Goal: Information Seeking & Learning: Compare options

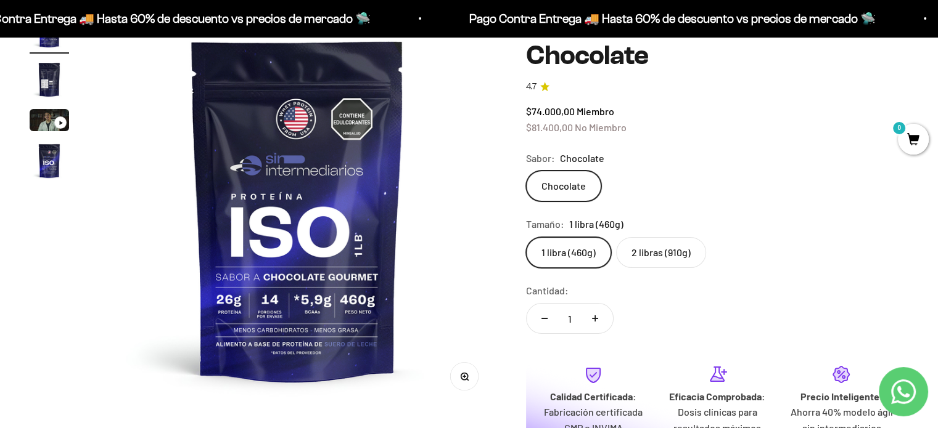
scroll to position [62, 0]
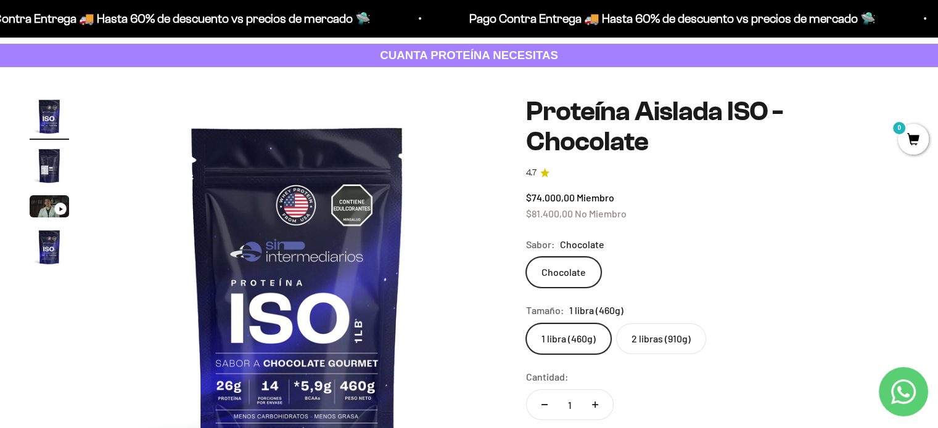
click at [54, 162] on img "Ir al artículo 2" at bounding box center [49, 165] width 39 height 39
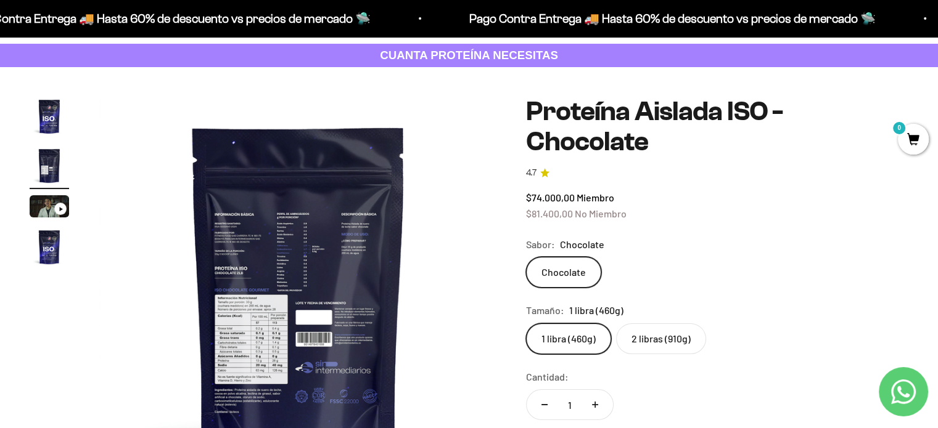
scroll to position [0, 412]
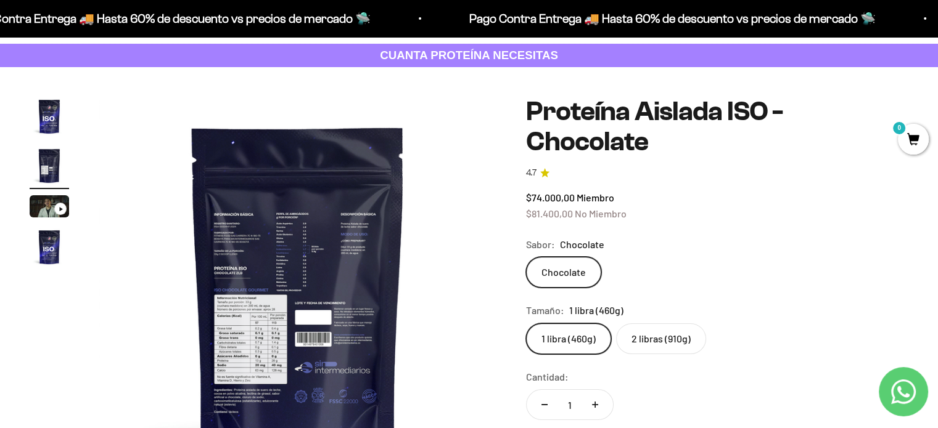
click at [279, 279] on img at bounding box center [298, 296] width 398 height 398
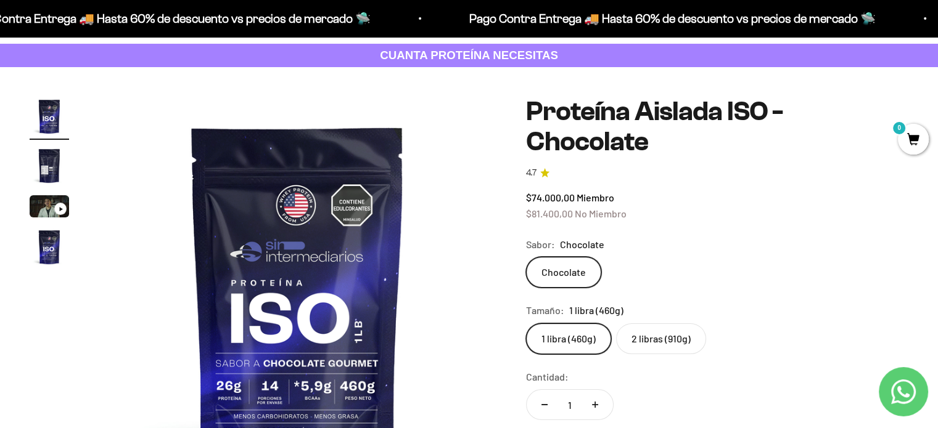
scroll to position [0, 0]
click at [46, 153] on img "Ir al artículo 2" at bounding box center [49, 165] width 39 height 39
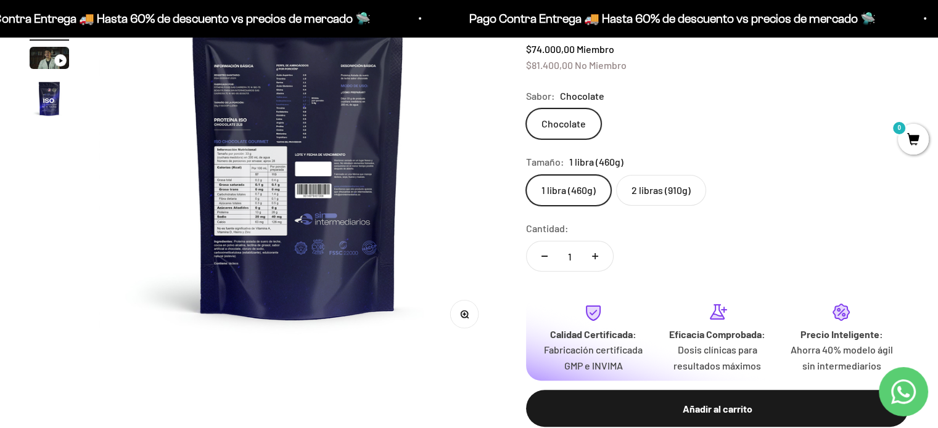
scroll to position [247, 0]
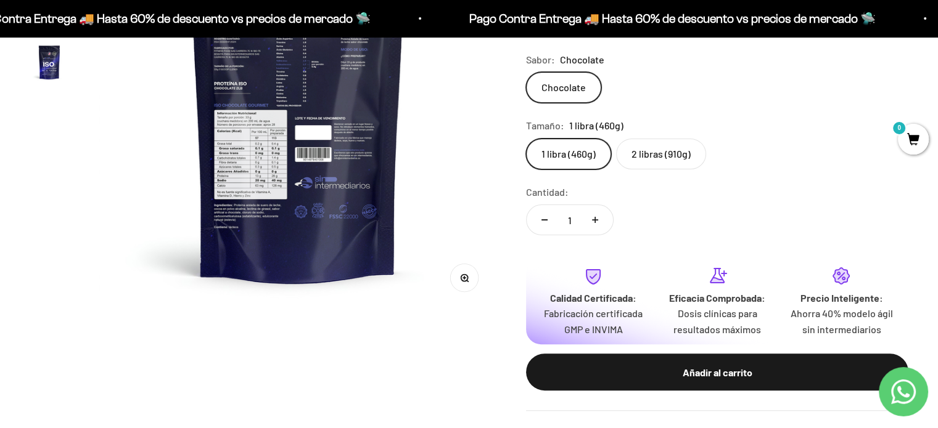
click at [467, 281] on button "Zoom" at bounding box center [465, 278] width 28 height 28
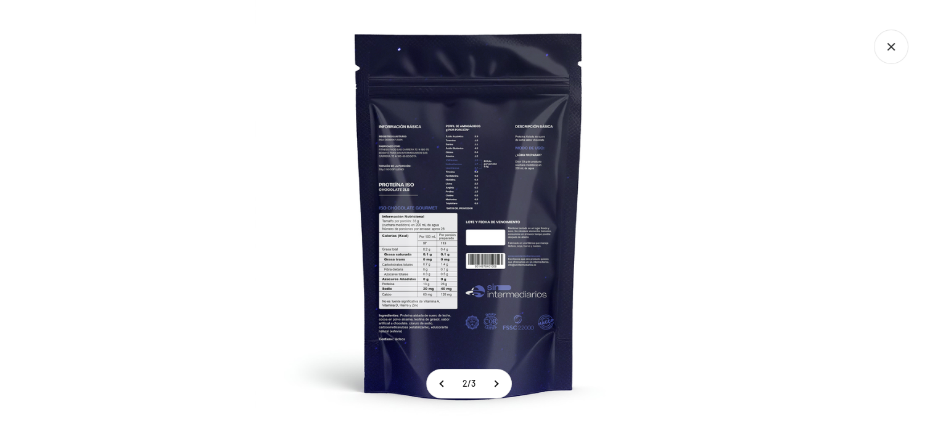
click at [465, 240] on img at bounding box center [469, 214] width 428 height 428
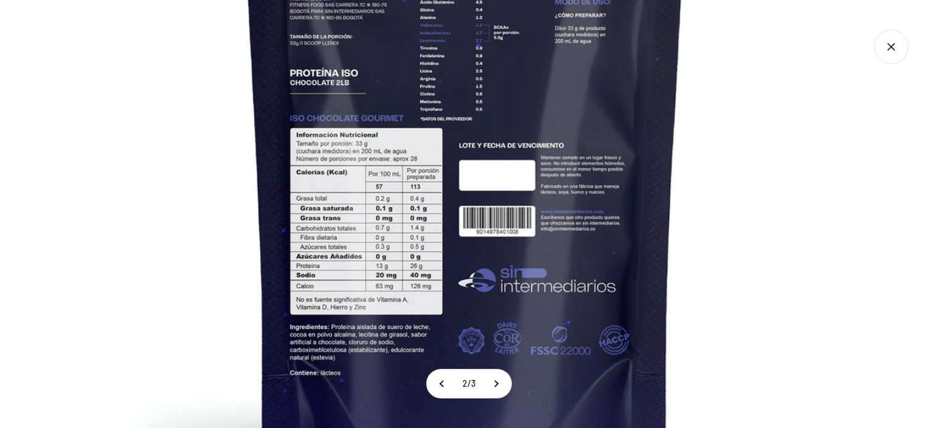
click at [387, 223] on img at bounding box center [465, 130] width 832 height 832
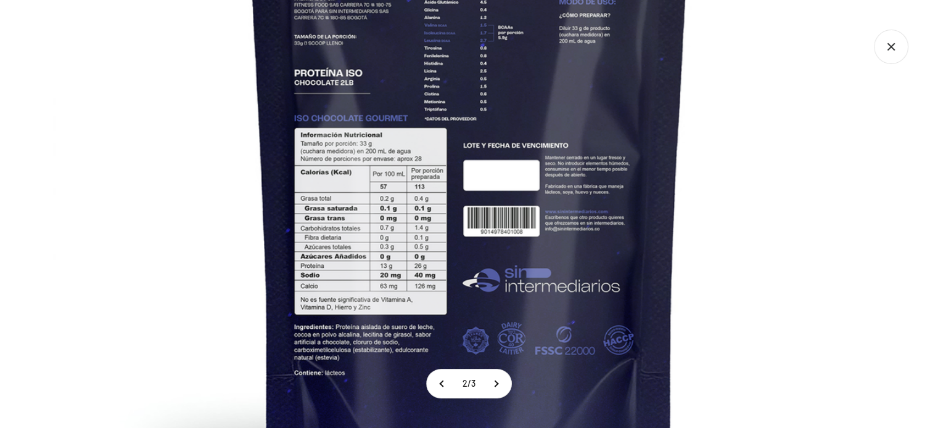
click at [703, 45] on icon "Cerrar galería" at bounding box center [890, 47] width 35 height 35
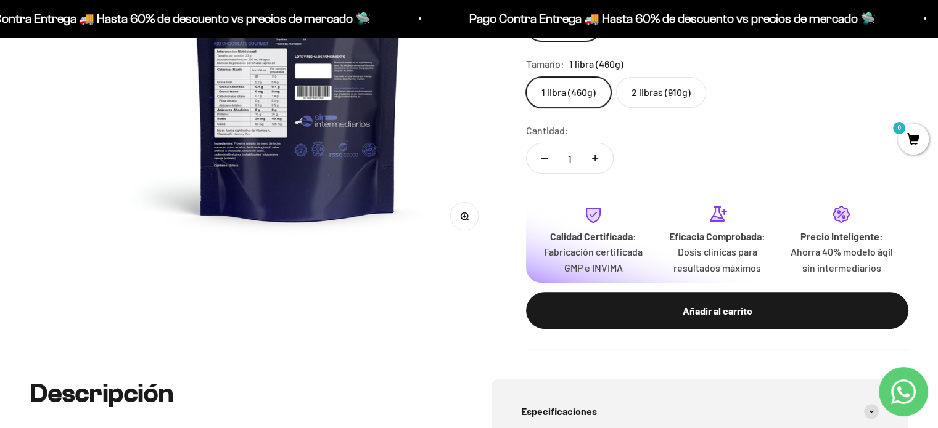
scroll to position [0, 0]
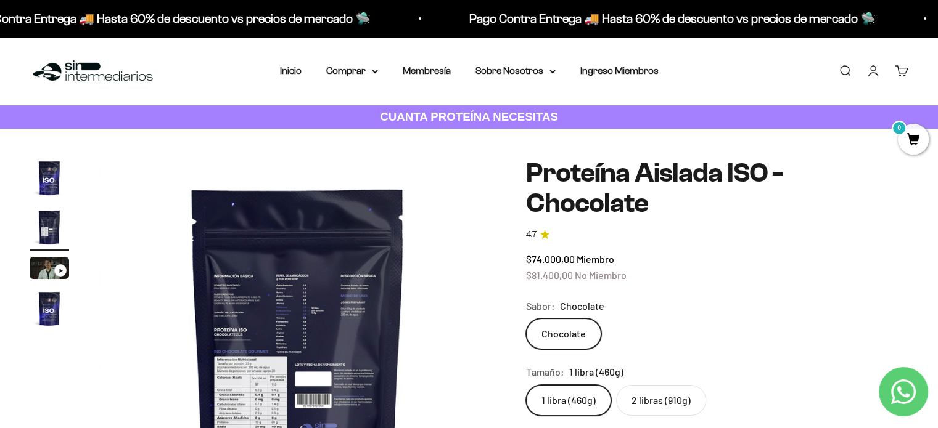
drag, startPoint x: 43, startPoint y: 311, endPoint x: 49, endPoint y: 308, distance: 6.9
click at [43, 311] on img "Ir al artículo 4" at bounding box center [49, 308] width 39 height 39
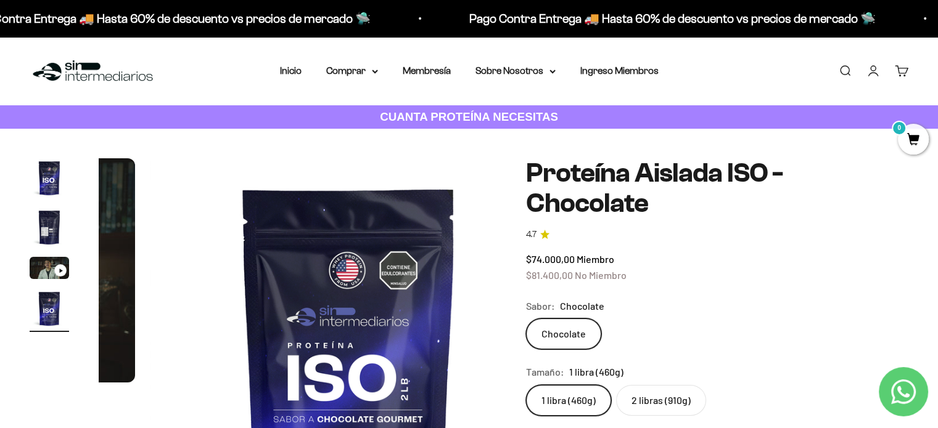
scroll to position [0, 1237]
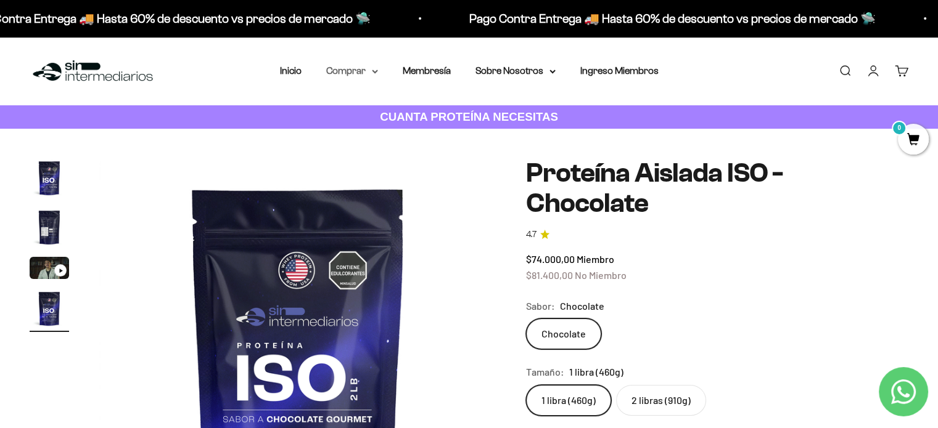
click at [372, 68] on summary "Comprar" at bounding box center [352, 71] width 52 height 16
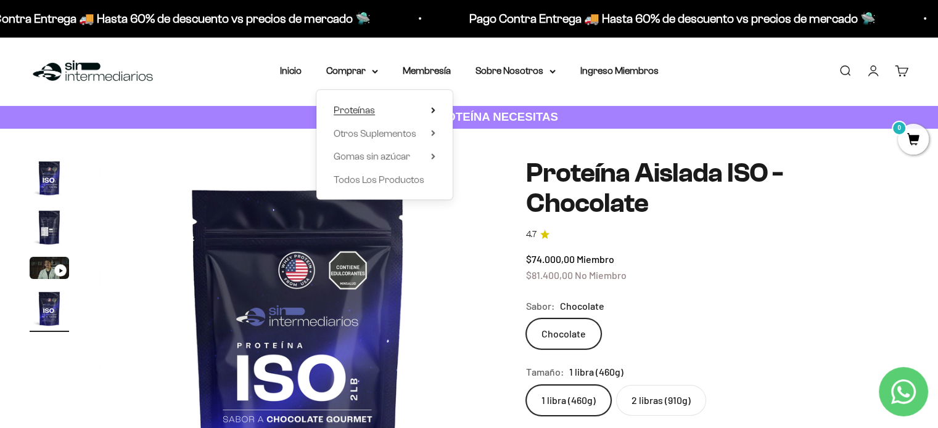
click at [357, 110] on span "Proteínas" at bounding box center [353, 110] width 41 height 10
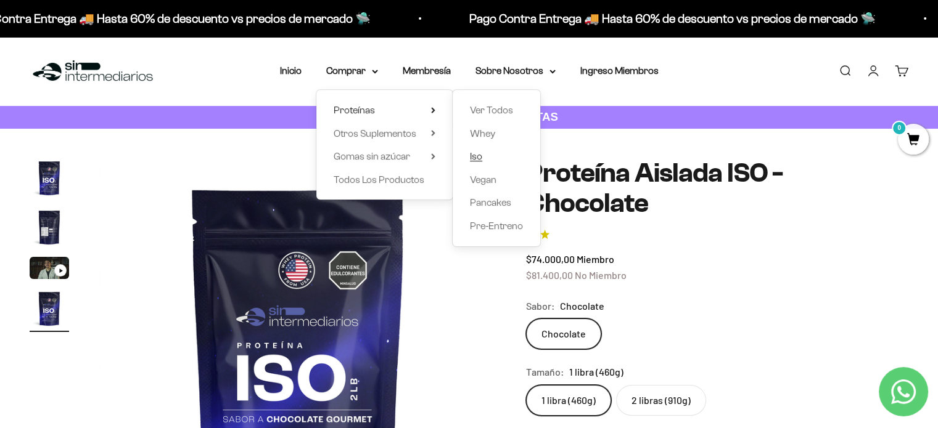
click at [478, 152] on span "Iso" at bounding box center [476, 156] width 12 height 10
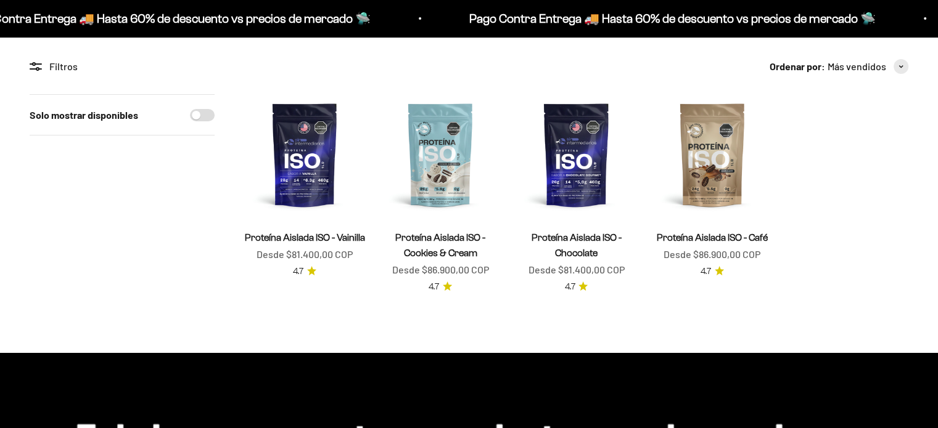
scroll to position [123, 0]
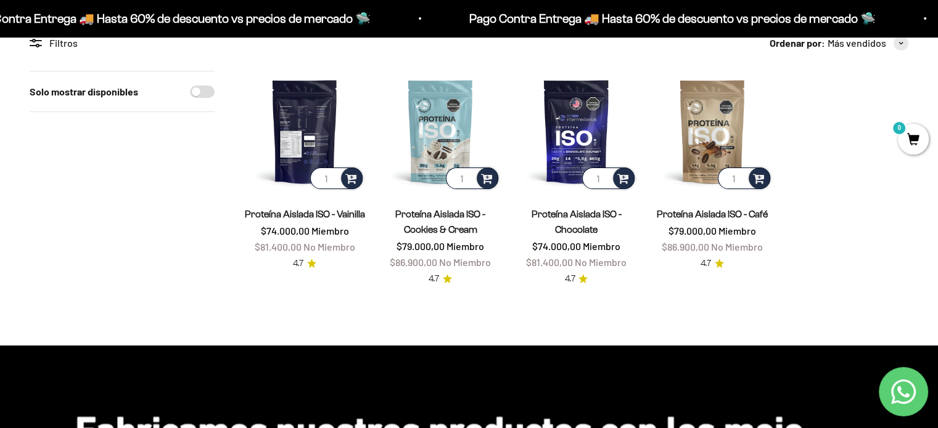
click at [303, 124] on img at bounding box center [304, 131] width 121 height 121
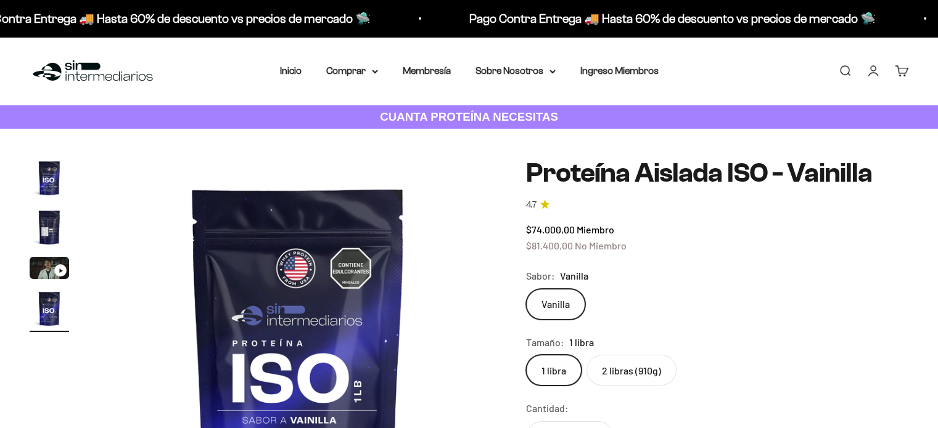
click at [54, 230] on img "Ir al artículo 2" at bounding box center [49, 227] width 39 height 39
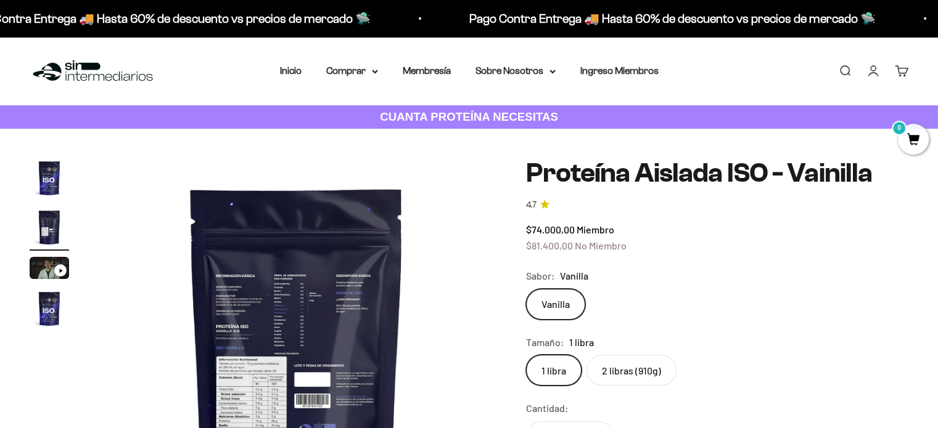
scroll to position [0, 412]
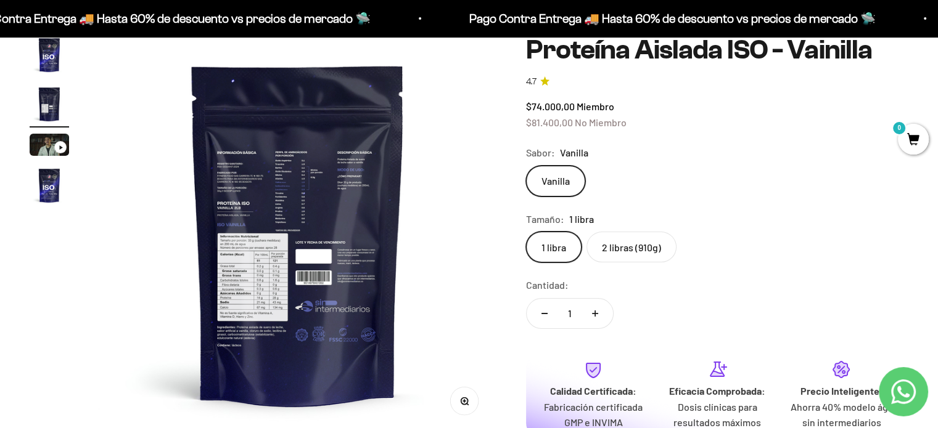
click at [476, 407] on button "Zoom" at bounding box center [465, 401] width 28 height 28
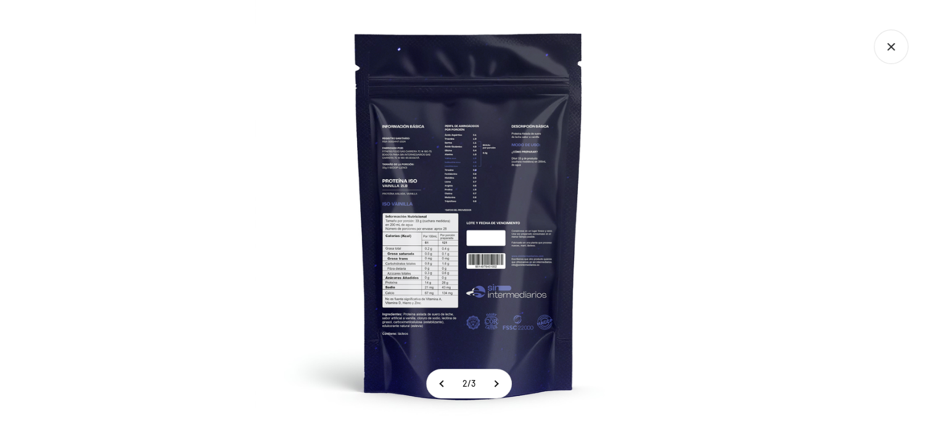
click at [422, 319] on img at bounding box center [469, 214] width 428 height 428
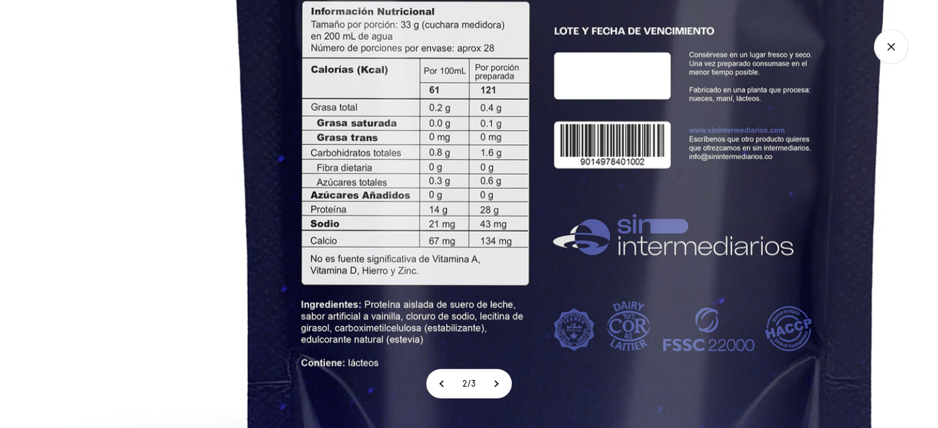
click at [880, 42] on icon "Cerrar galería" at bounding box center [890, 47] width 35 height 35
